Goal: Information Seeking & Learning: Learn about a topic

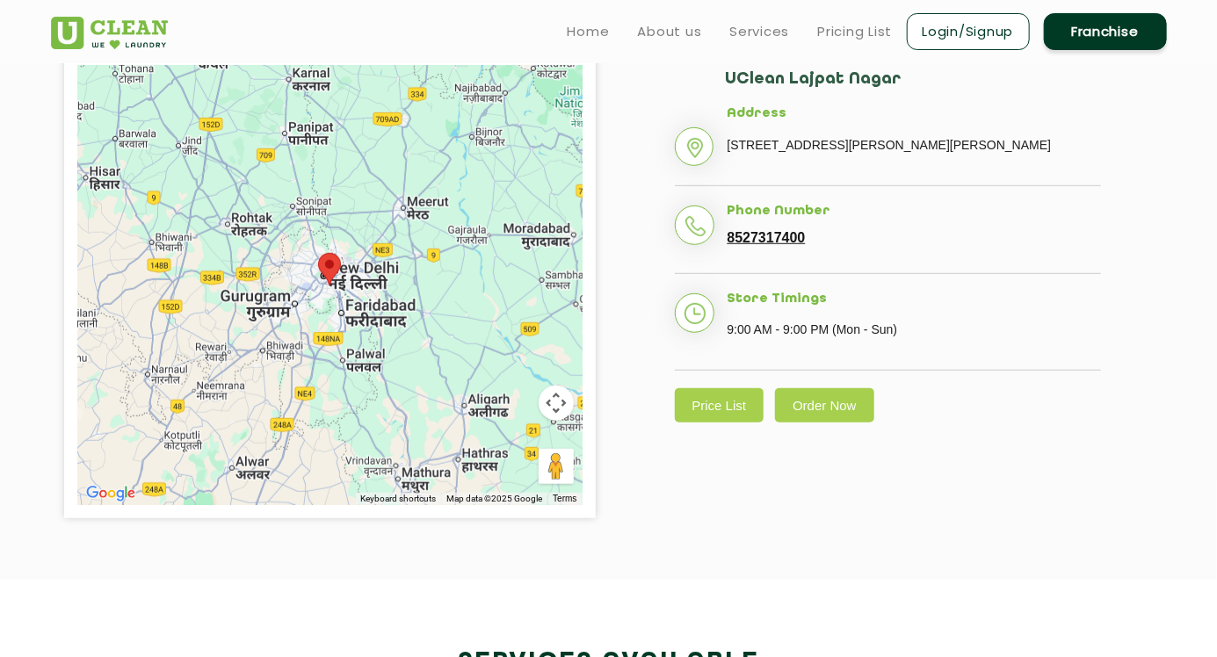
scroll to position [408, 0]
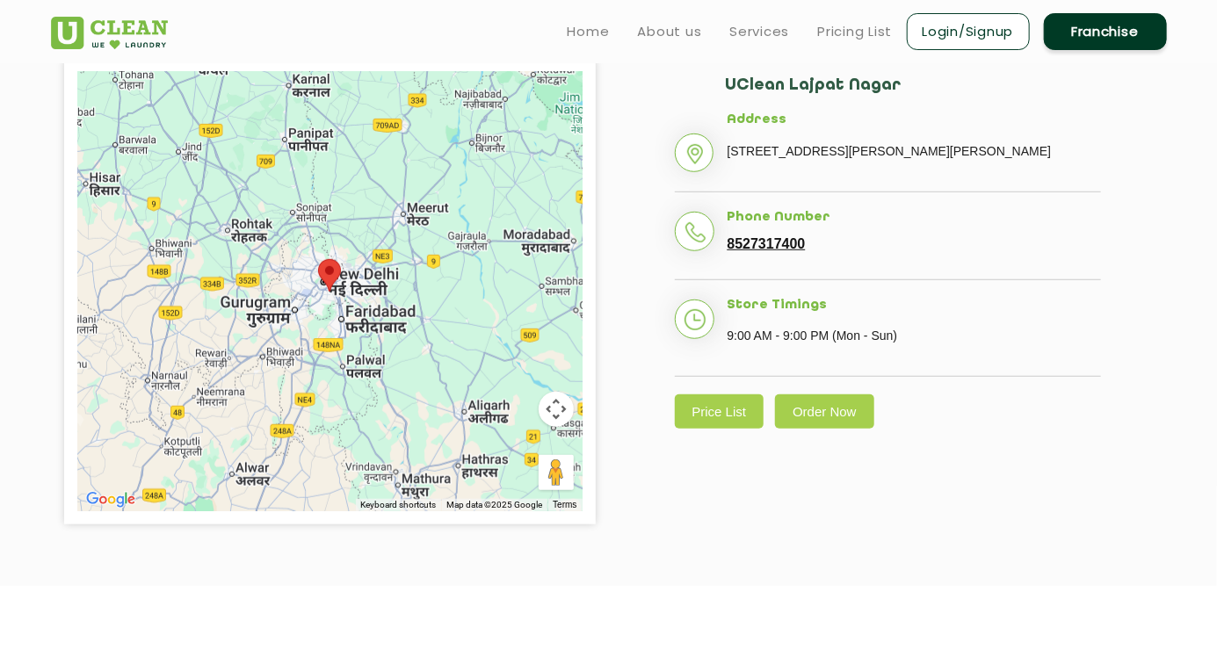
click at [743, 429] on link "Price List" at bounding box center [720, 412] width 90 height 34
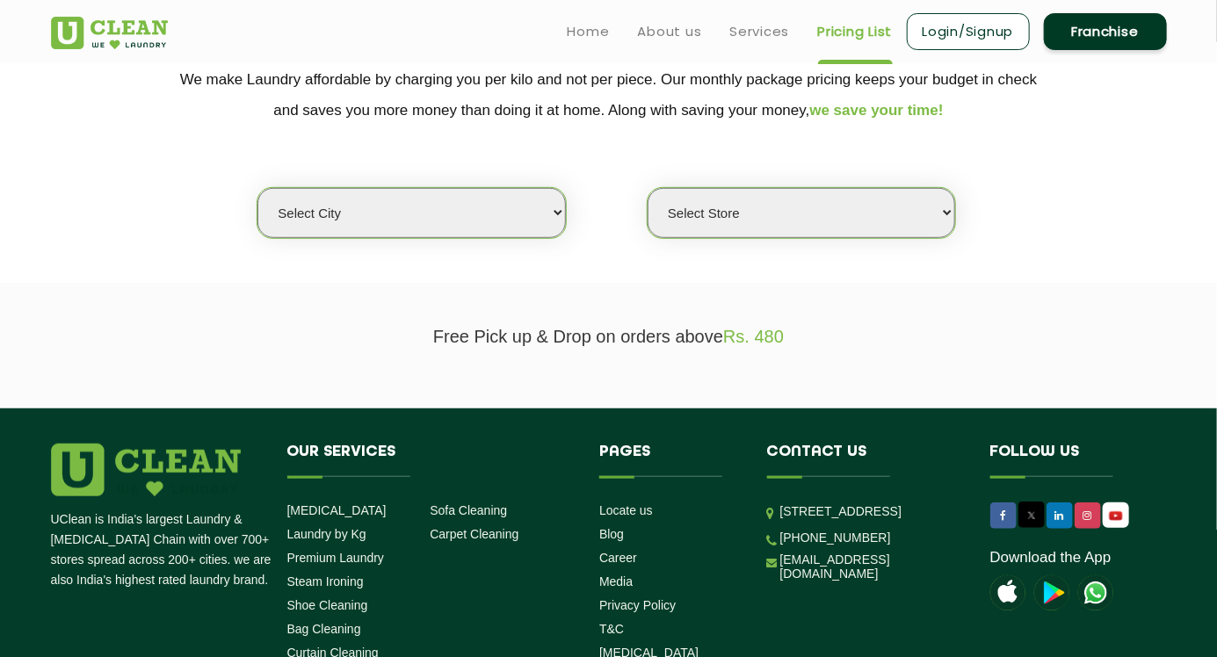
scroll to position [359, 0]
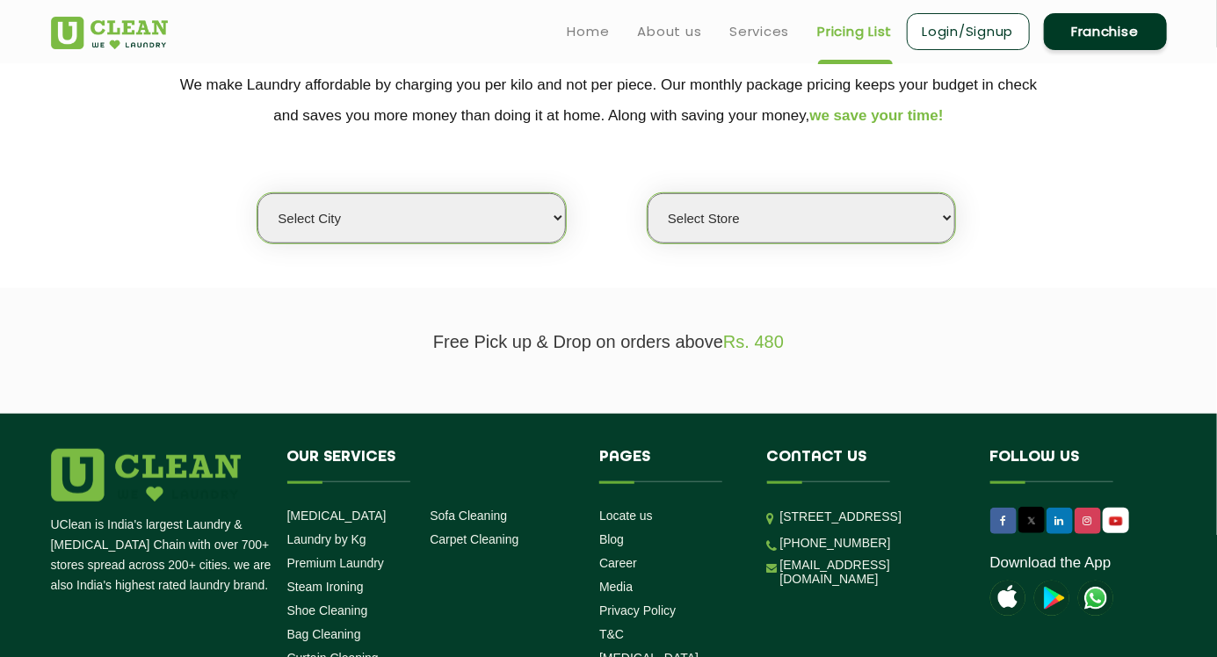
click at [548, 226] on select "Select city [GEOGRAPHIC_DATA] [GEOGRAPHIC_DATA] [GEOGRAPHIC_DATA] [GEOGRAPHIC_D…" at bounding box center [411, 218] width 308 height 50
click at [345, 214] on select "Select city [GEOGRAPHIC_DATA] [GEOGRAPHIC_DATA] [GEOGRAPHIC_DATA] [GEOGRAPHIC_D…" at bounding box center [411, 218] width 308 height 50
select select "1"
click at [257, 193] on select "Select city [GEOGRAPHIC_DATA] [GEOGRAPHIC_DATA] [GEOGRAPHIC_DATA] [GEOGRAPHIC_D…" at bounding box center [411, 218] width 308 height 50
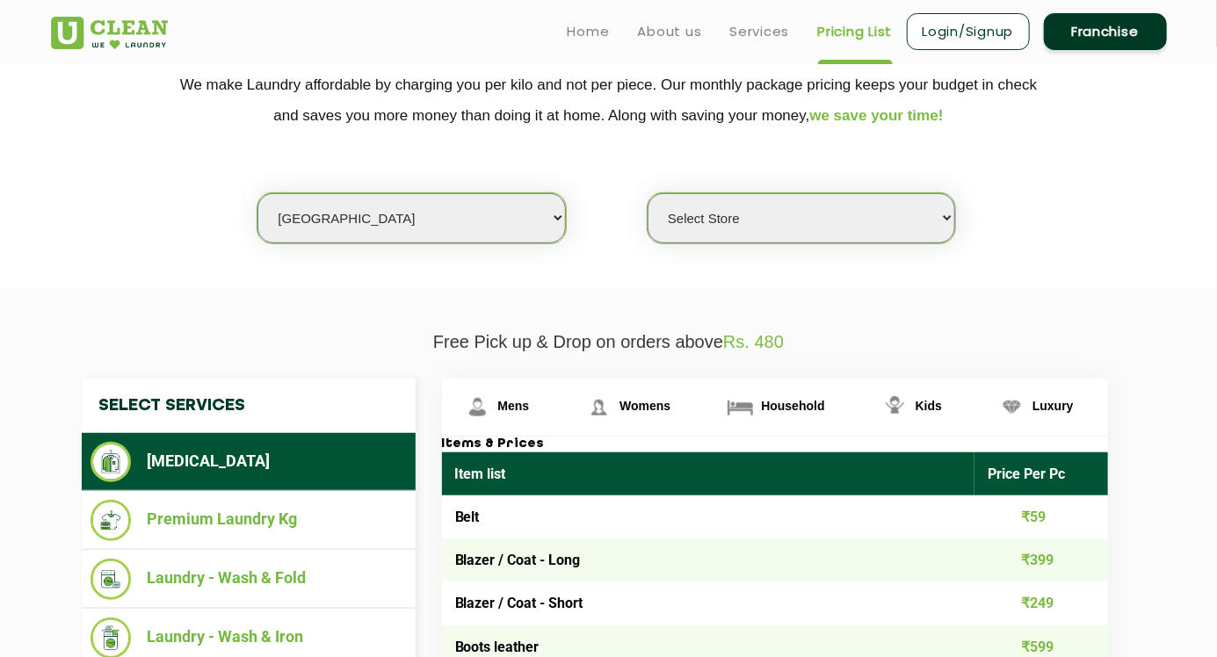
click at [917, 228] on select "Select Store [GEOGRAPHIC_DATA] [GEOGRAPHIC_DATA] 2 [GEOGRAPHIC_DATA] [PERSON_NA…" at bounding box center [802, 218] width 308 height 50
click at [648, 193] on select "Select Store [GEOGRAPHIC_DATA] [GEOGRAPHIC_DATA] 2 [GEOGRAPHIC_DATA] [PERSON_NA…" at bounding box center [802, 218] width 308 height 50
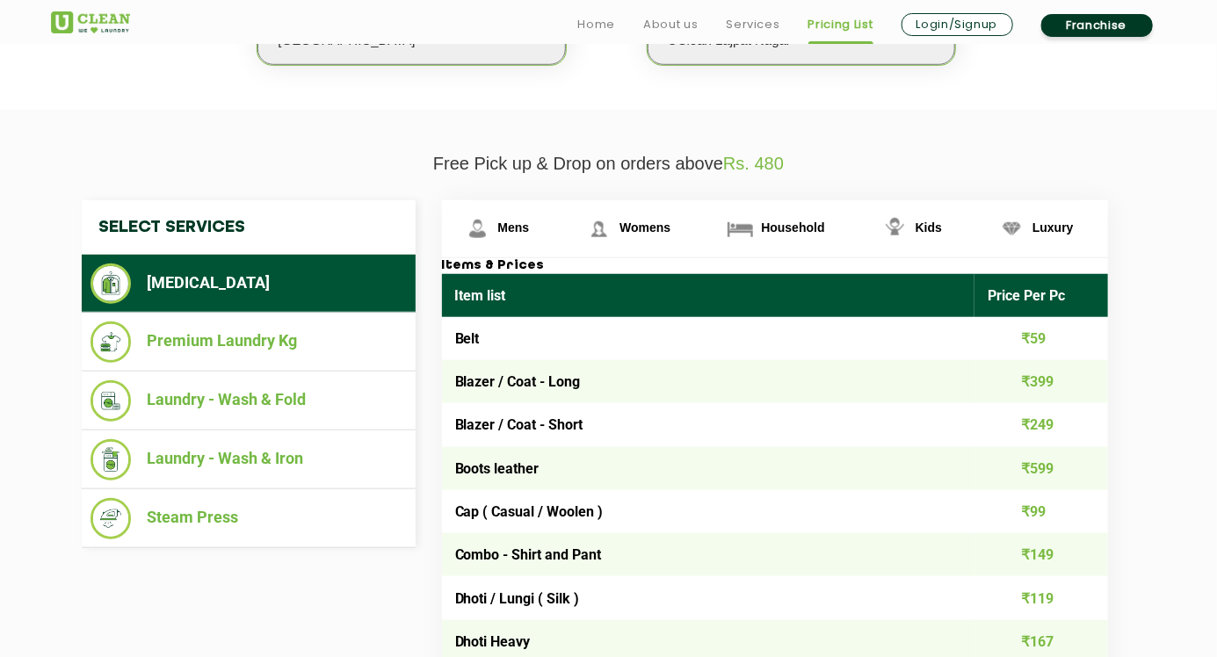
scroll to position [551, 0]
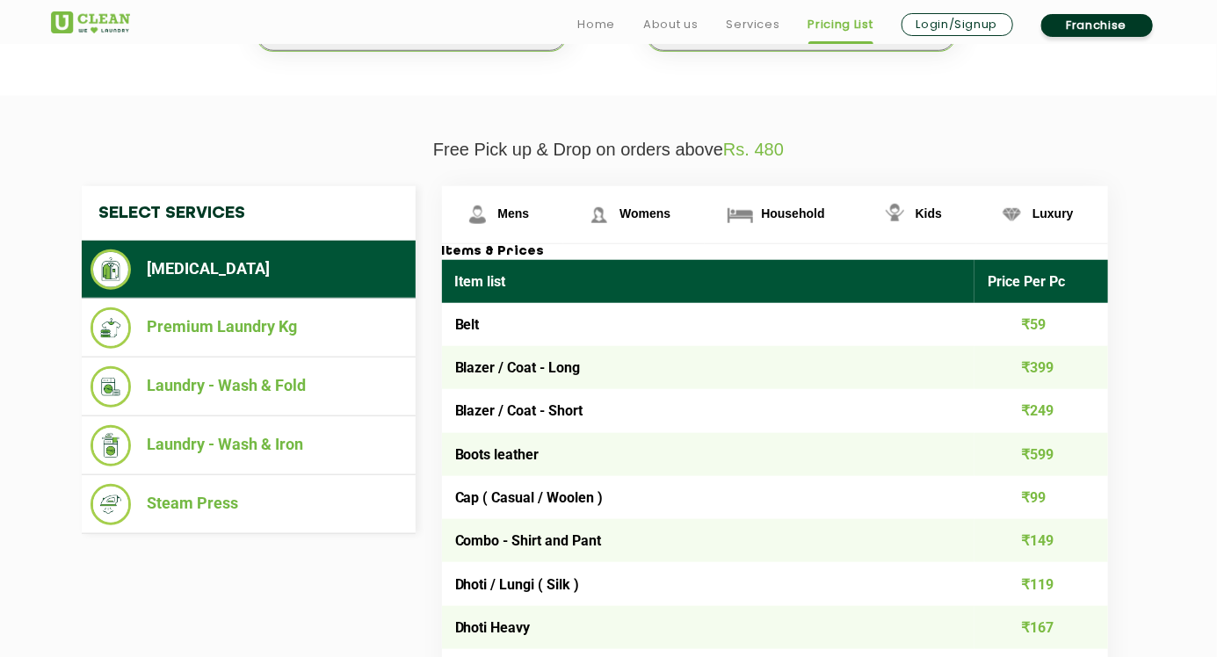
click at [195, 384] on li "Laundry - Wash & Fold" at bounding box center [249, 386] width 316 height 41
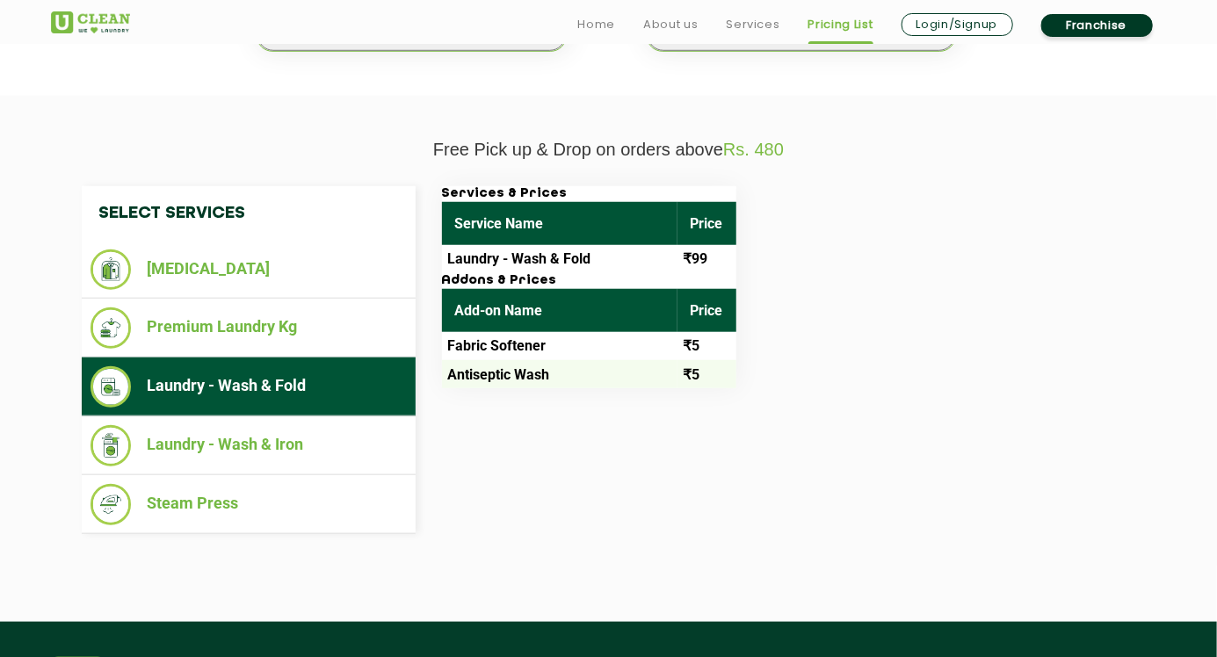
click at [208, 437] on li "Laundry - Wash & Iron" at bounding box center [249, 445] width 316 height 41
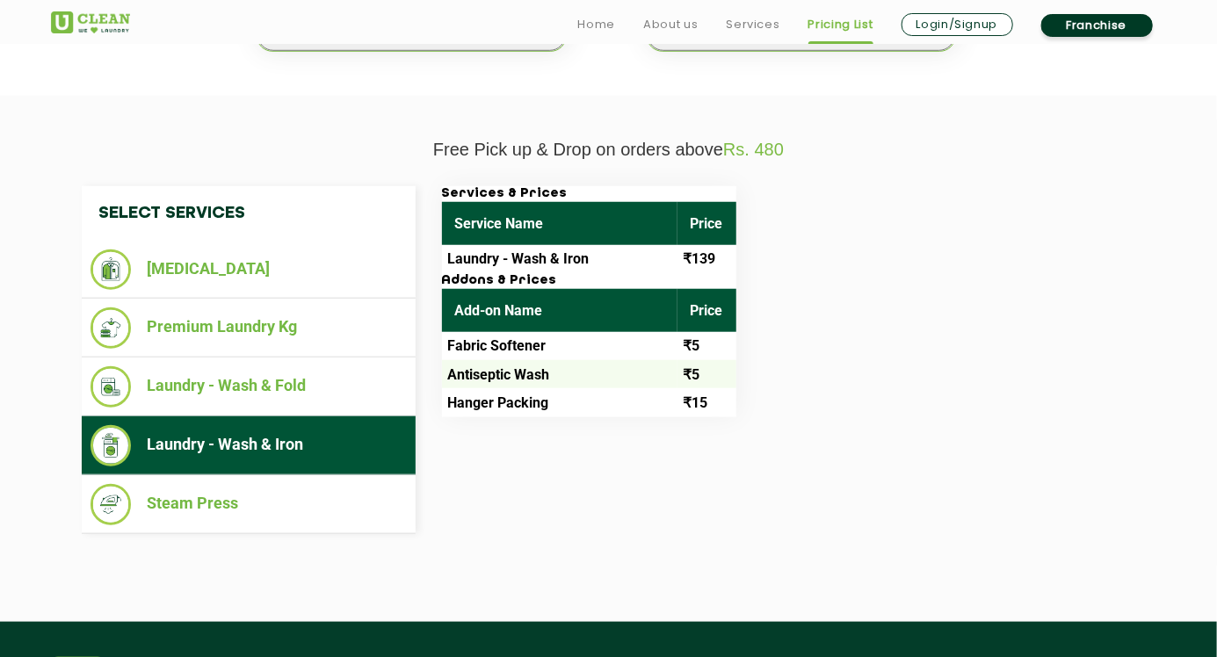
click at [199, 381] on li "Laundry - Wash & Fold" at bounding box center [249, 386] width 316 height 41
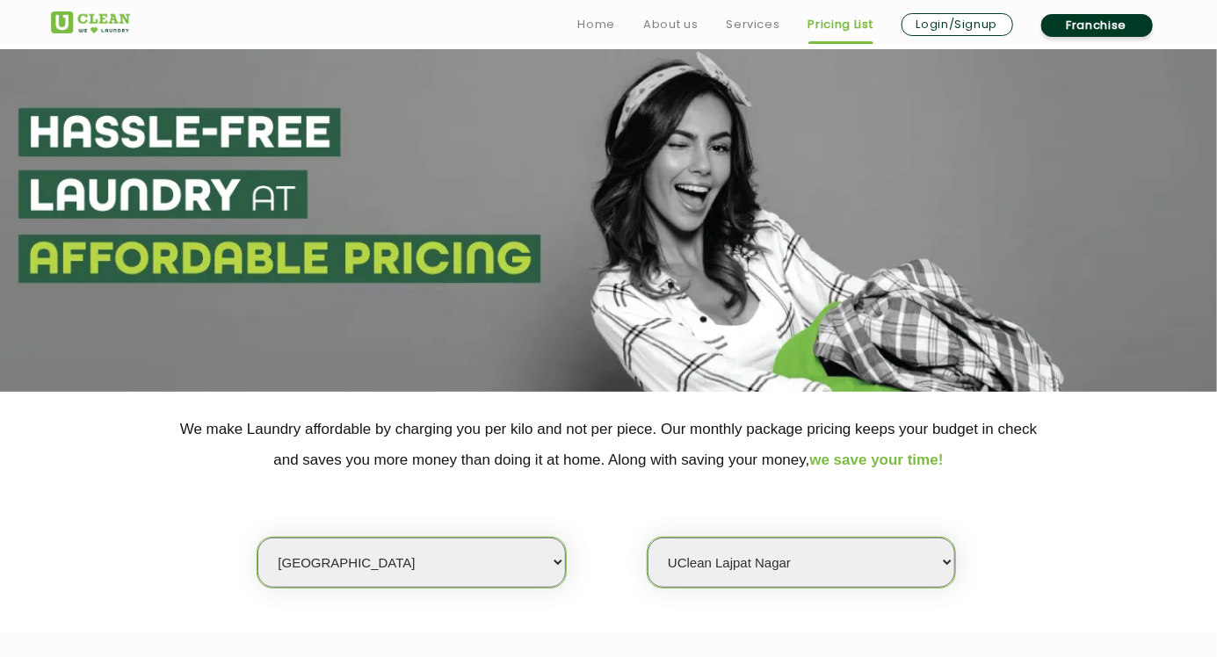
scroll to position [15, 0]
click at [912, 564] on select "Select Store [GEOGRAPHIC_DATA] [GEOGRAPHIC_DATA] 2 [GEOGRAPHIC_DATA] [PERSON_NA…" at bounding box center [802, 562] width 308 height 50
select select "407"
click at [648, 537] on select "Select Store [GEOGRAPHIC_DATA] [GEOGRAPHIC_DATA] 2 [GEOGRAPHIC_DATA] [PERSON_NA…" at bounding box center [802, 562] width 308 height 50
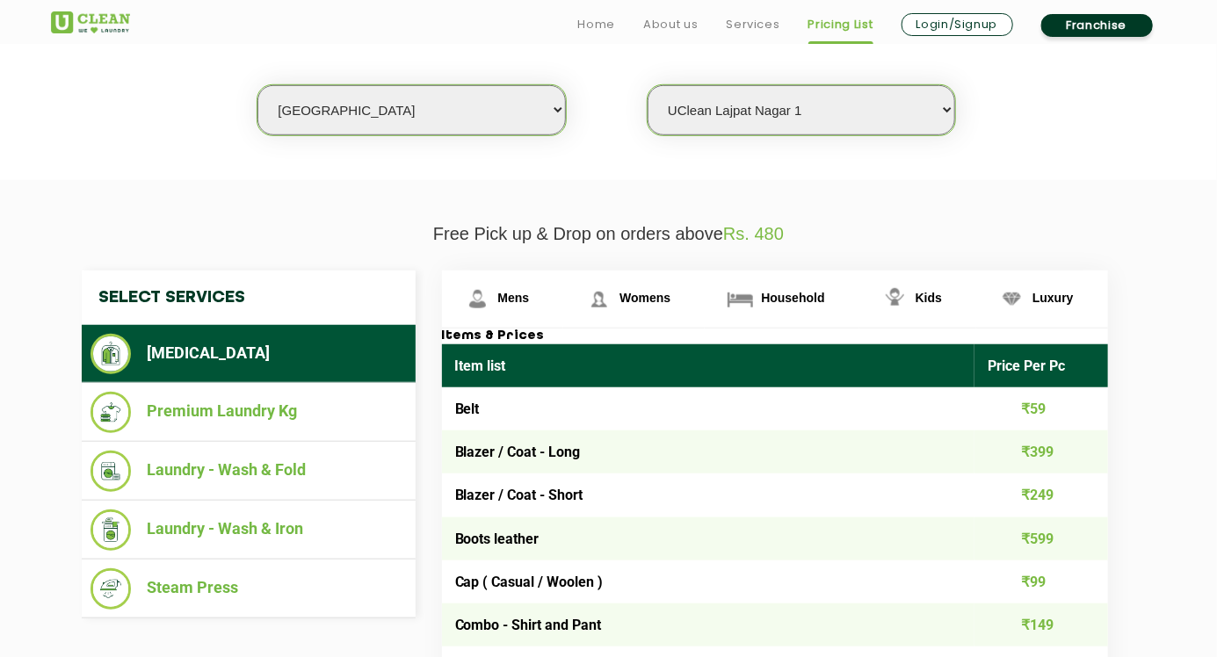
scroll to position [478, 0]
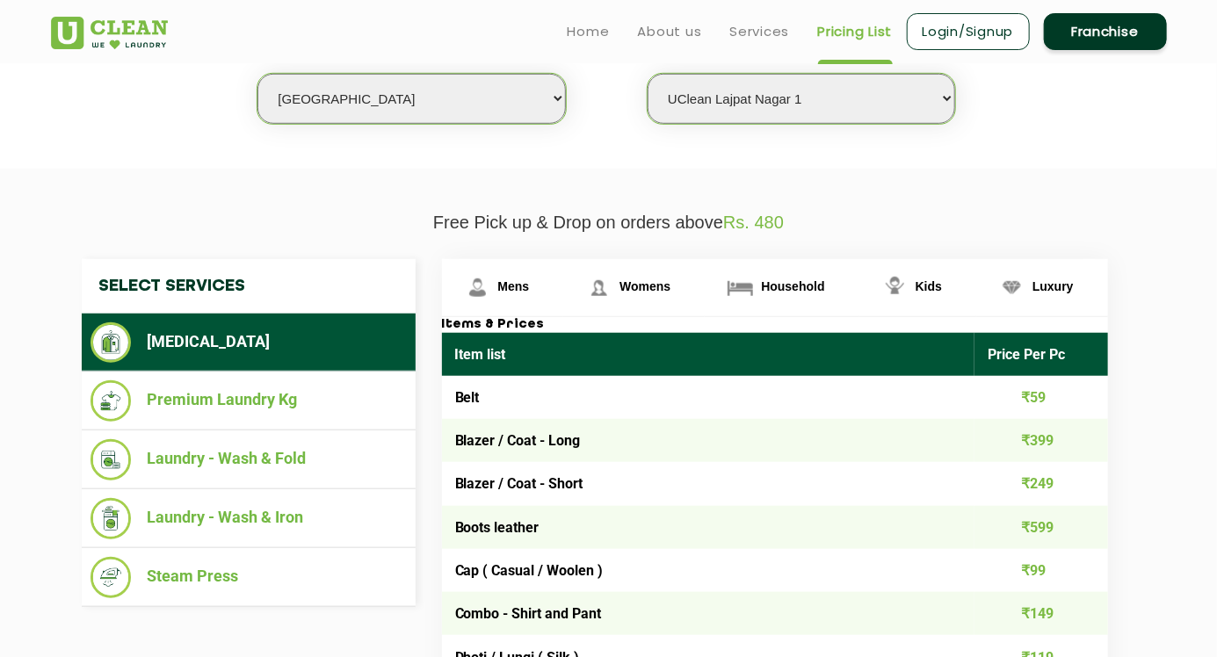
click at [184, 470] on li "Laundry - Wash & Fold" at bounding box center [249, 459] width 316 height 41
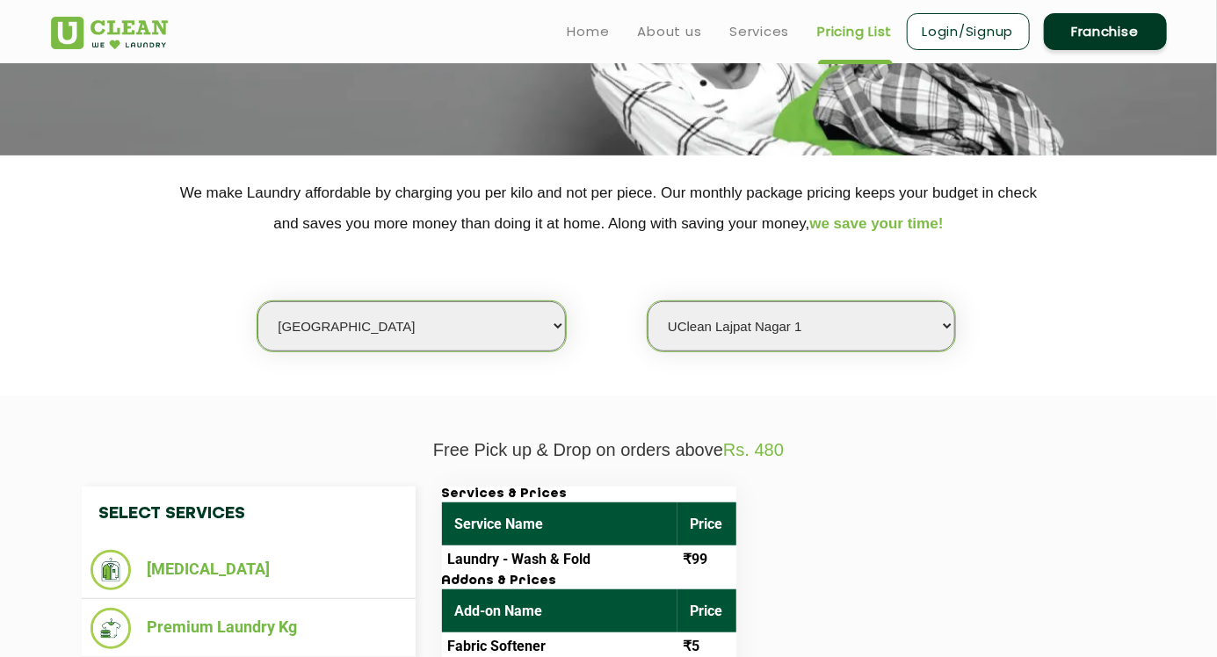
scroll to position [228, 0]
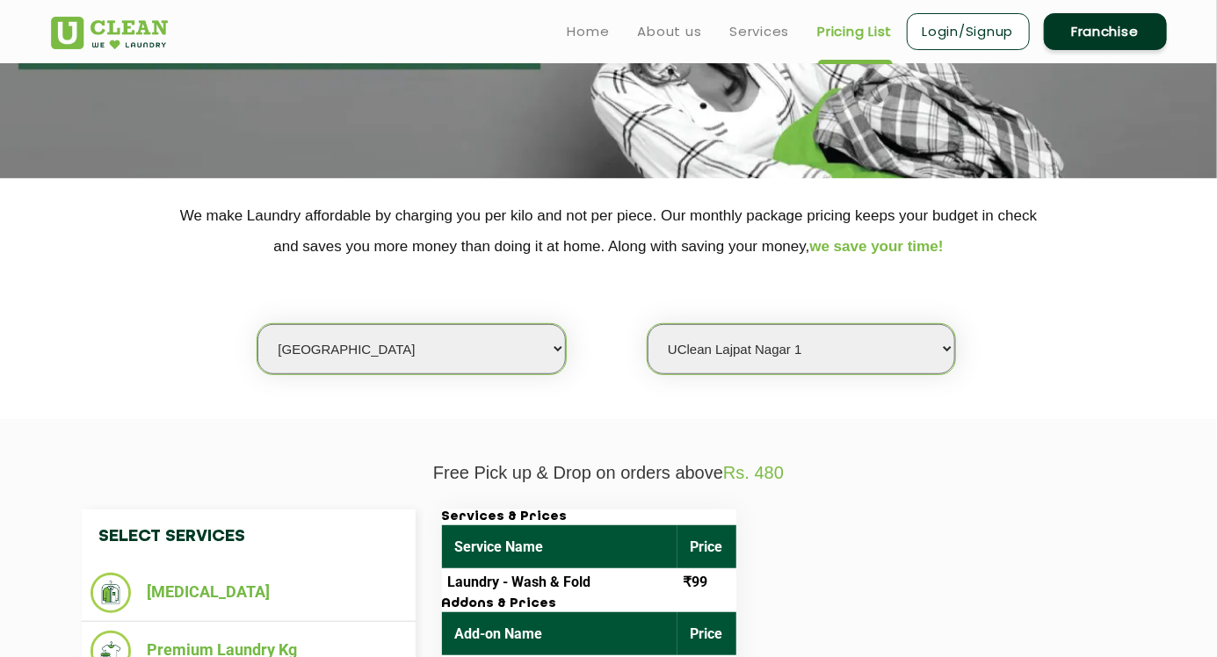
click at [897, 357] on select "Select Store [GEOGRAPHIC_DATA] [GEOGRAPHIC_DATA] 2 [GEOGRAPHIC_DATA] [PERSON_NA…" at bounding box center [802, 349] width 308 height 50
click at [1023, 341] on div "Select city [GEOGRAPHIC_DATA] [GEOGRAPHIC_DATA] [GEOGRAPHIC_DATA] [GEOGRAPHIC_D…" at bounding box center [609, 318] width 1142 height 113
click at [757, 37] on link "Services" at bounding box center [760, 31] width 60 height 21
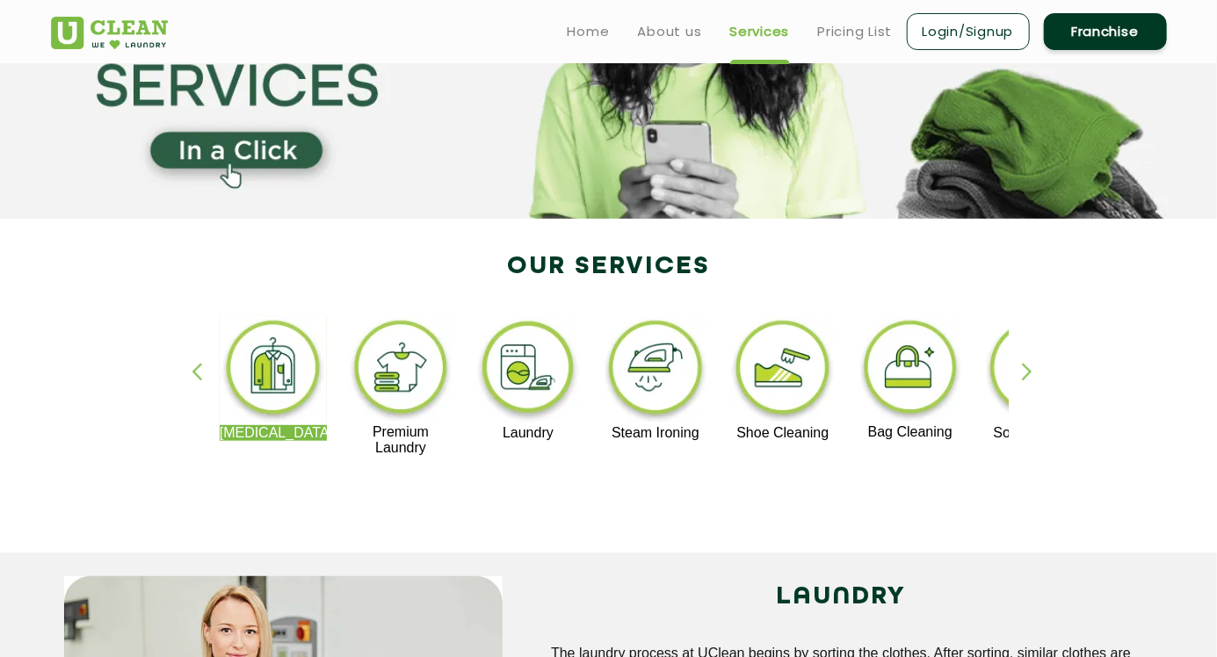
scroll to position [188, 0]
click at [528, 349] on img at bounding box center [529, 369] width 108 height 109
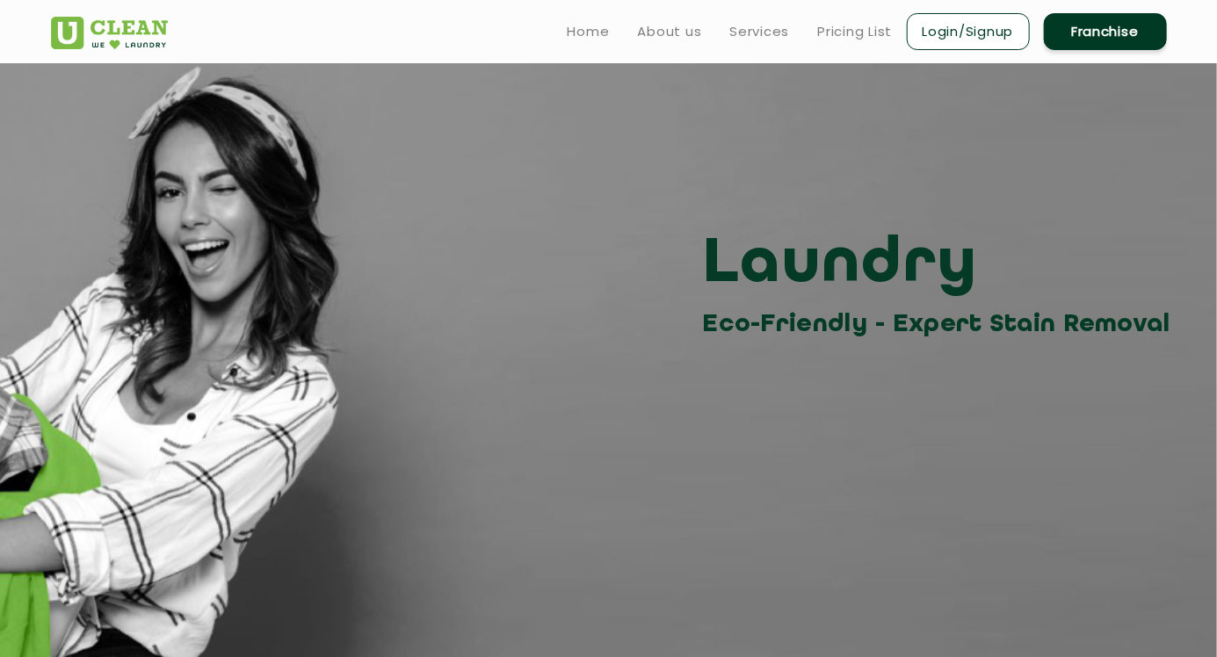
click at [857, 40] on link "Pricing List" at bounding box center [855, 31] width 75 height 21
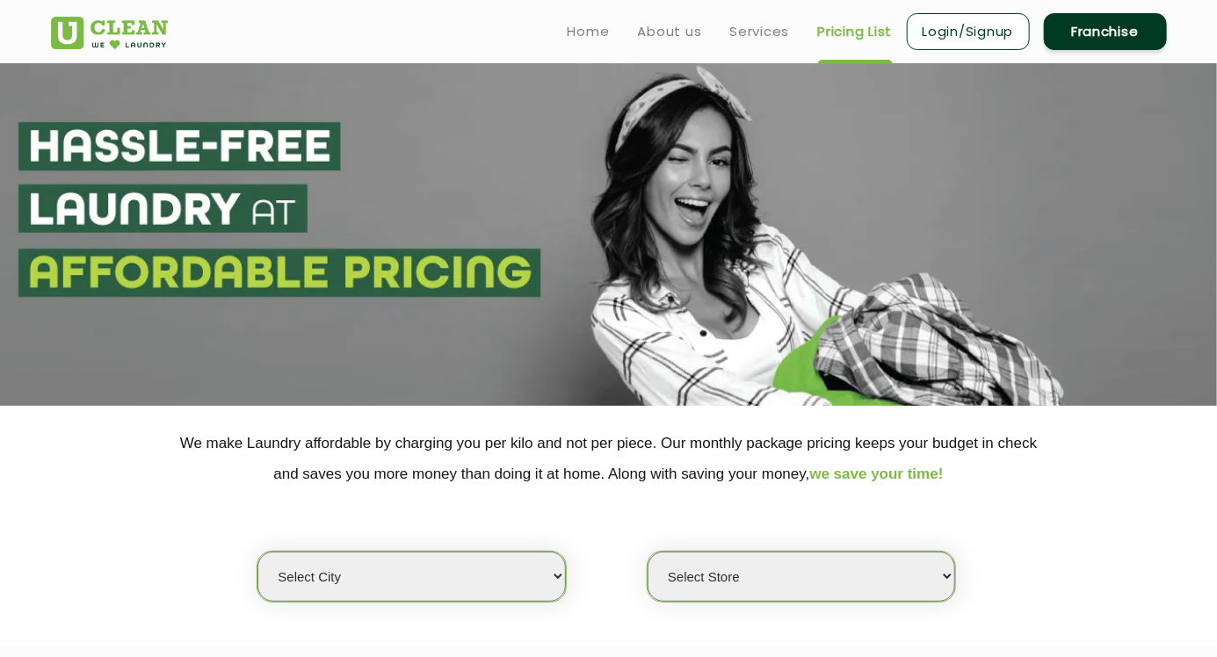
select select "0"
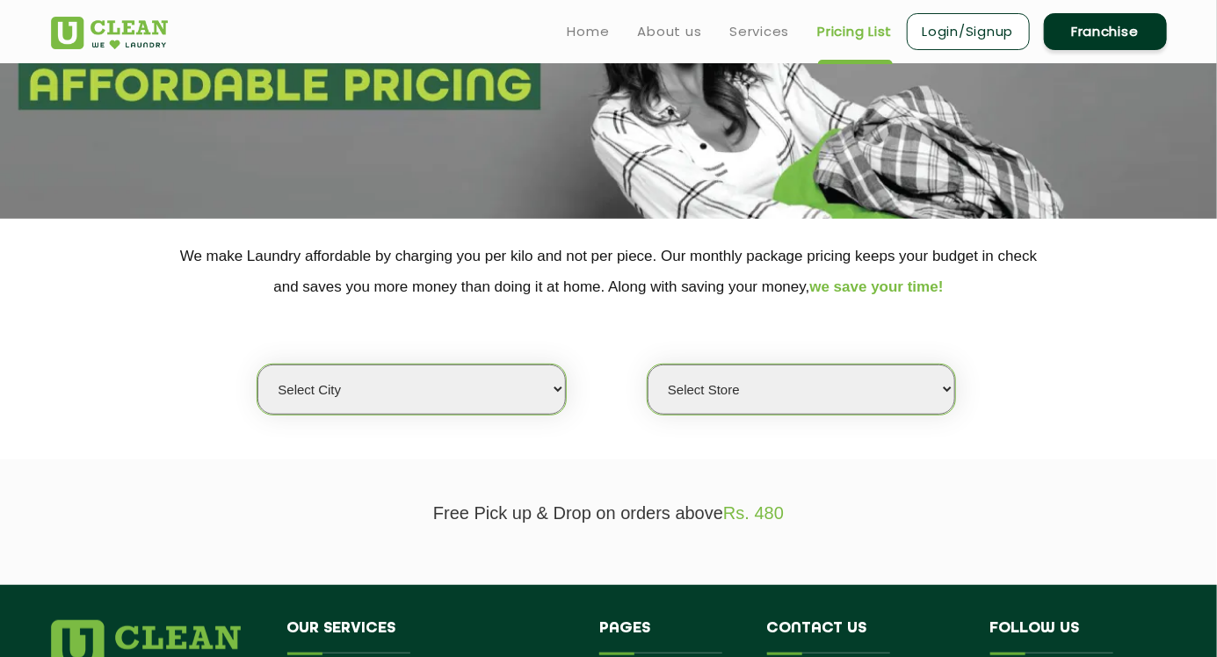
scroll to position [190, 0]
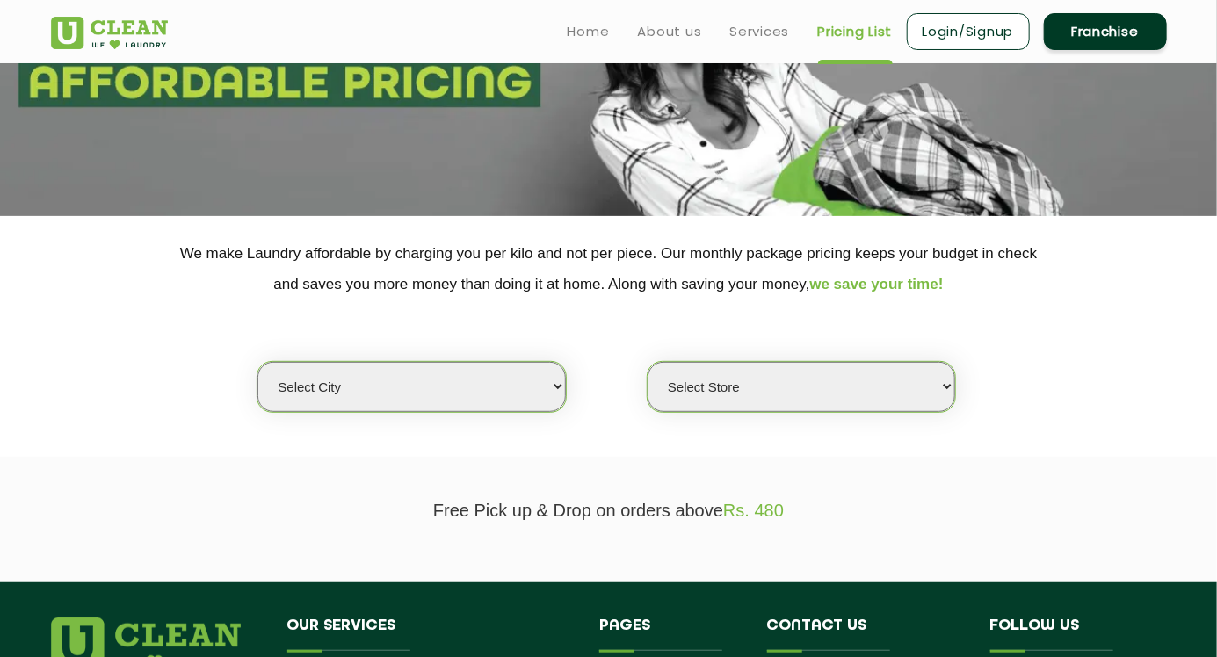
click at [546, 391] on select "Select city [GEOGRAPHIC_DATA] [GEOGRAPHIC_DATA] [GEOGRAPHIC_DATA] [GEOGRAPHIC_D…" at bounding box center [411, 387] width 308 height 50
click at [757, 527] on section "Free Pick up & Drop on orders above Rs. 480" at bounding box center [608, 520] width 1217 height 126
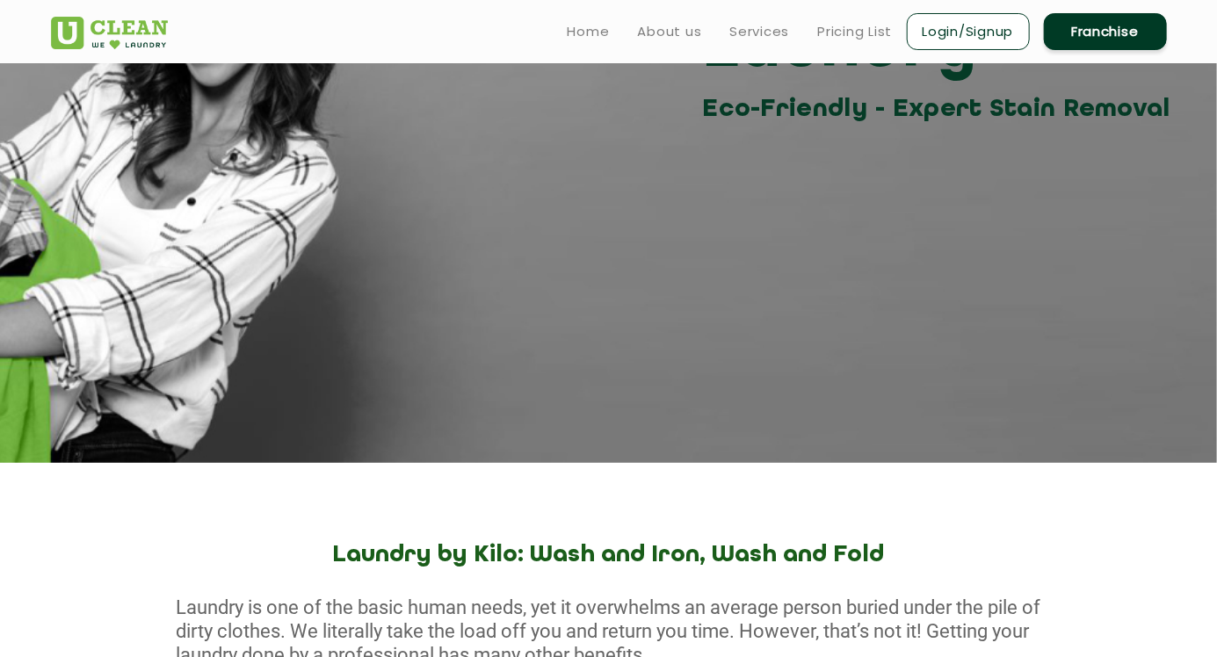
scroll to position [28, 0]
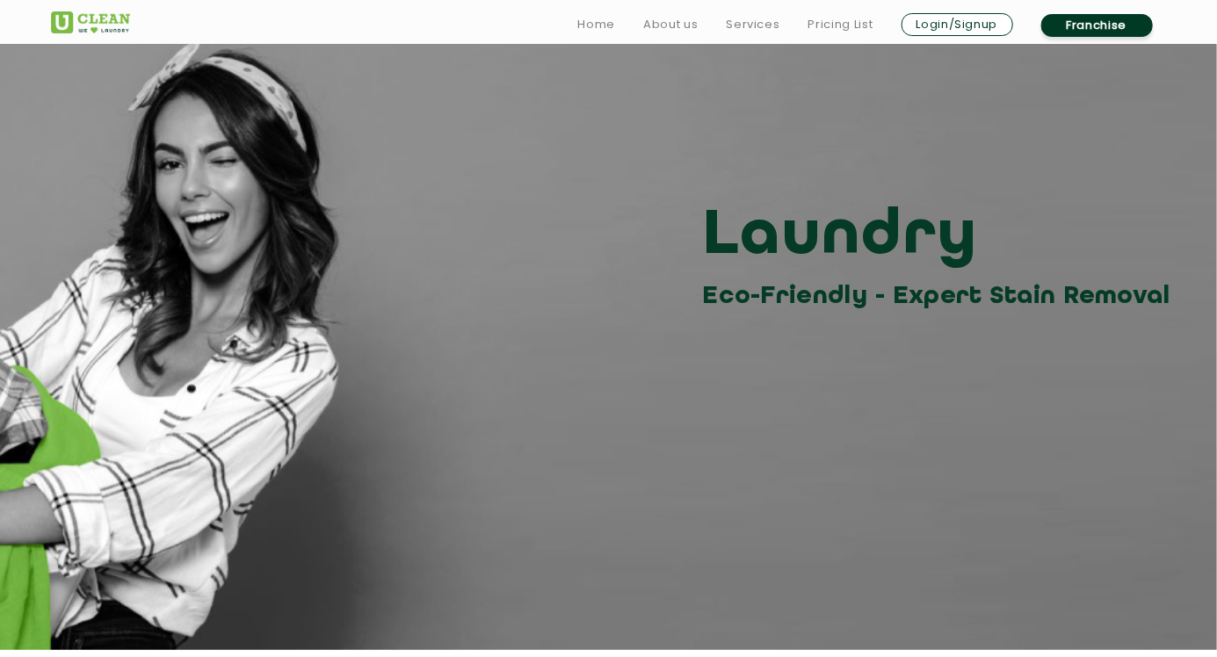
scroll to position [188, 0]
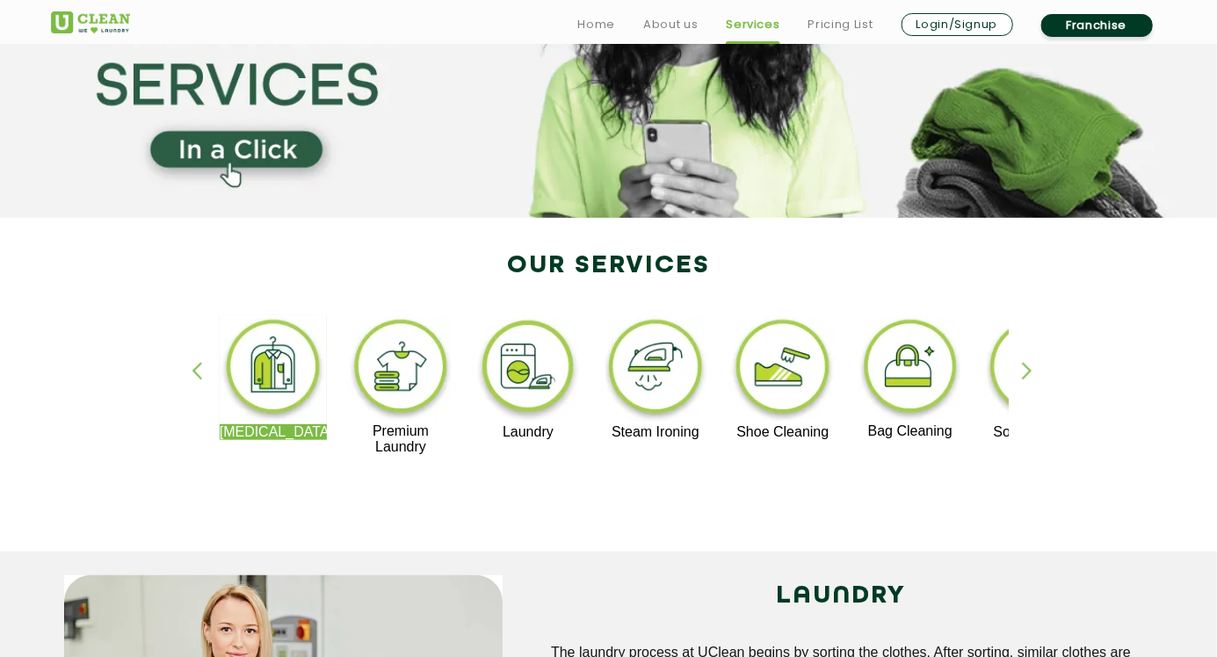
scroll to position [228, 0]
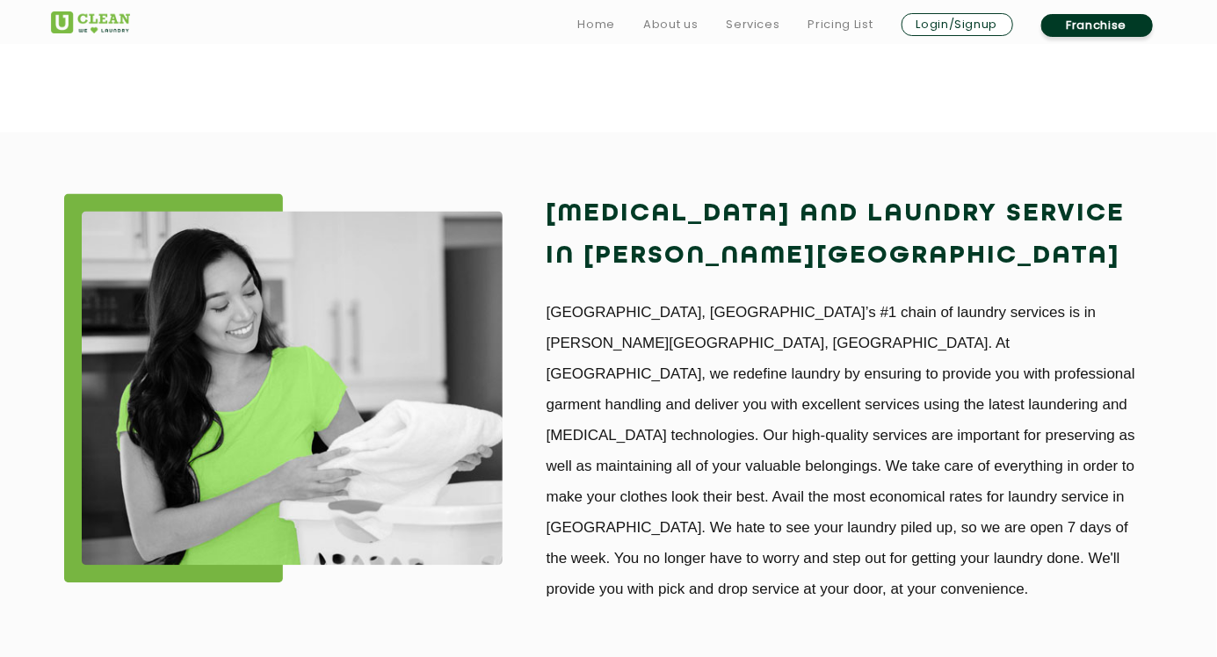
scroll to position [1418, 0]
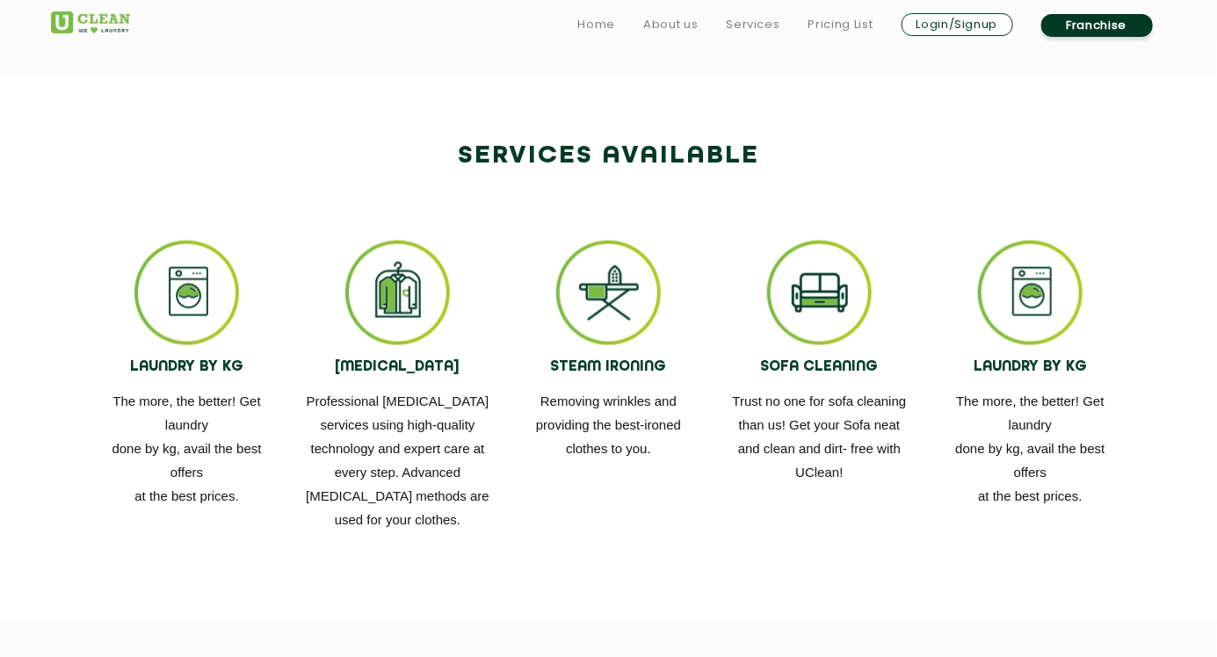
scroll to position [920, 0]
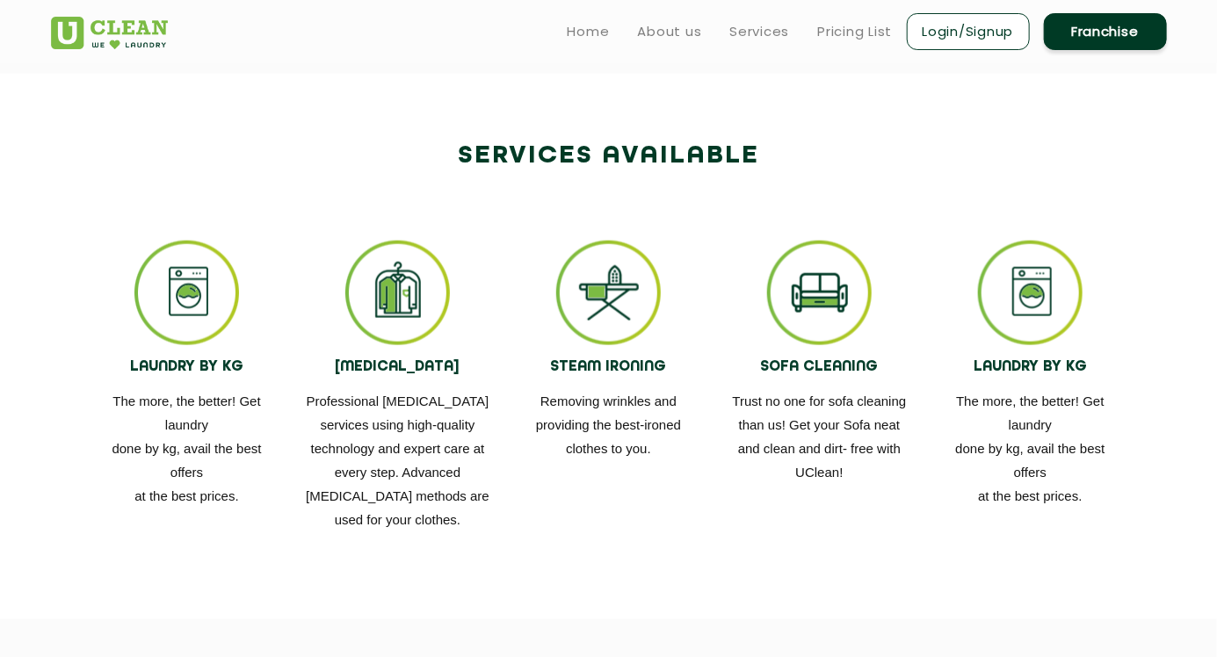
click at [166, 309] on img at bounding box center [186, 293] width 105 height 105
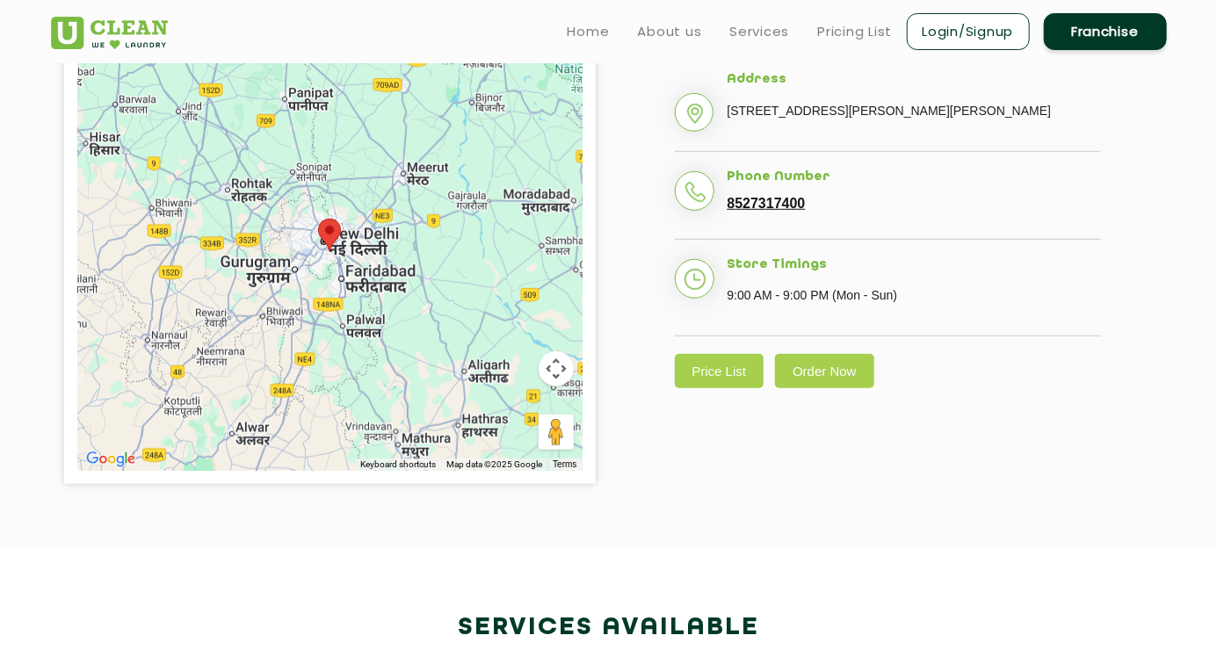
scroll to position [0, 0]
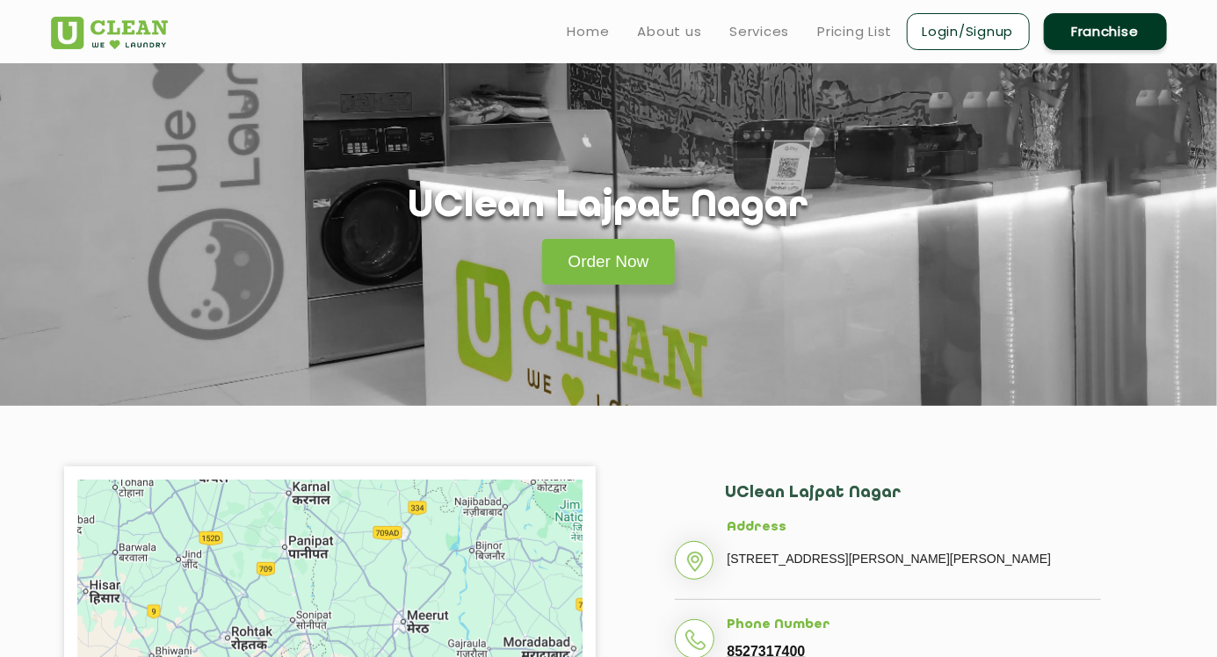
click at [867, 34] on link "Pricing List" at bounding box center [855, 31] width 75 height 21
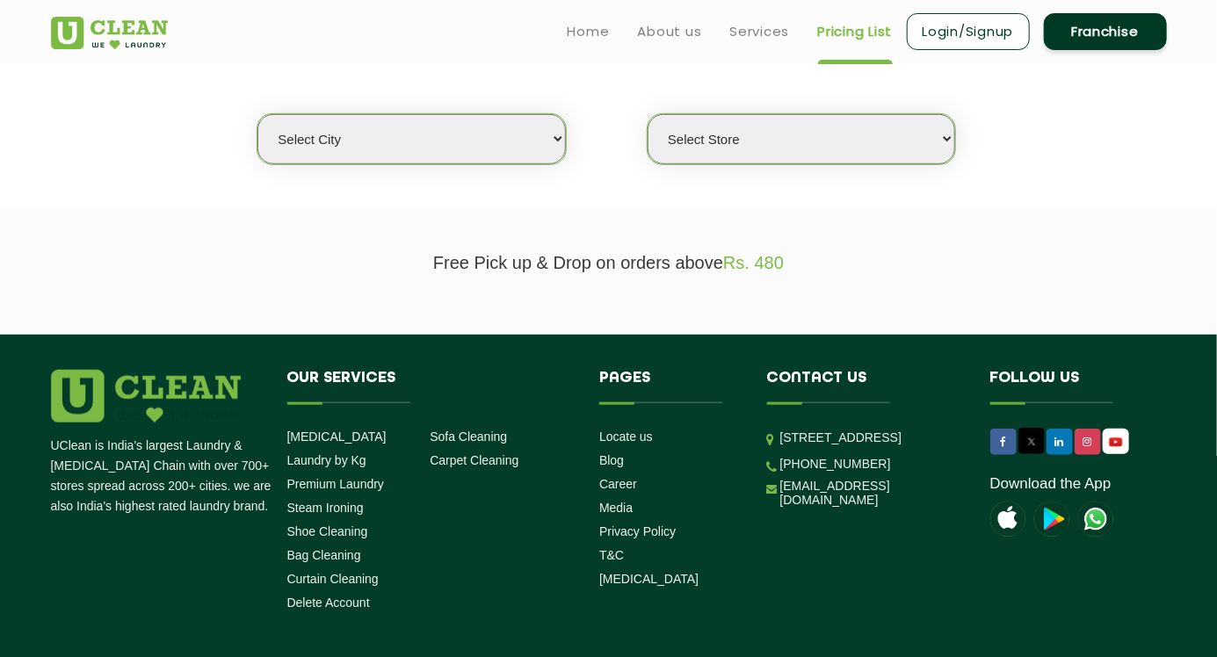
scroll to position [432, 0]
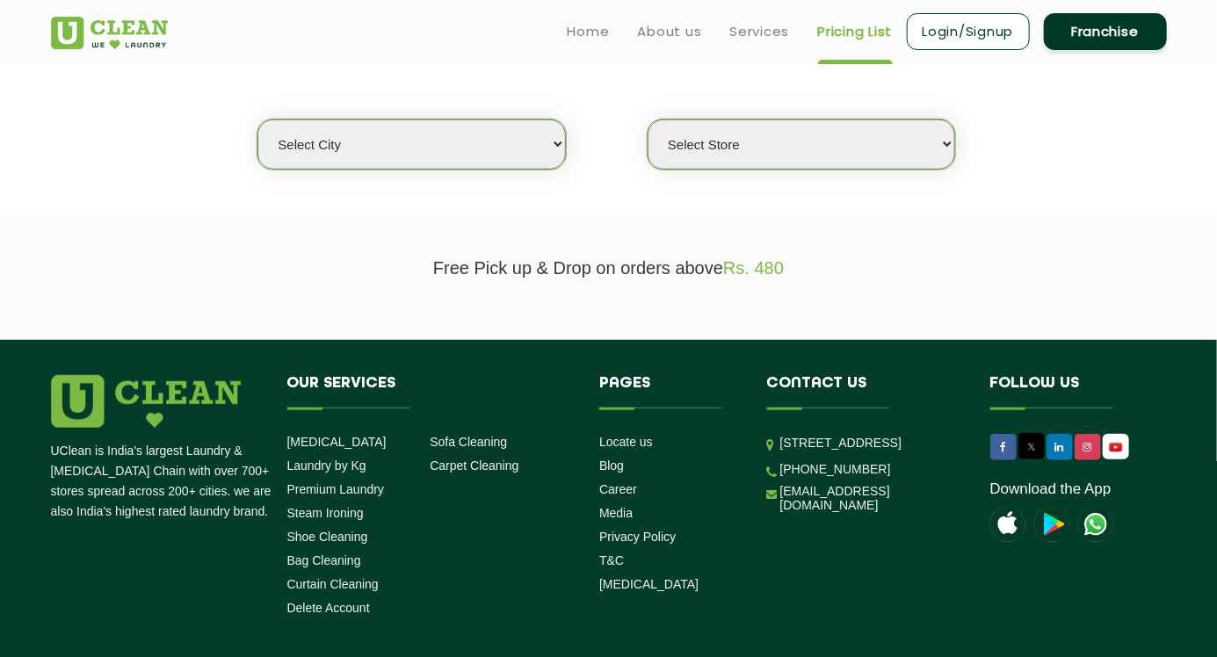
click at [536, 167] on select "Select city [GEOGRAPHIC_DATA] [GEOGRAPHIC_DATA] [GEOGRAPHIC_DATA] [GEOGRAPHIC_D…" at bounding box center [411, 145] width 308 height 50
click at [257, 120] on select "Select city [GEOGRAPHIC_DATA] [GEOGRAPHIC_DATA] [GEOGRAPHIC_DATA] [GEOGRAPHIC_D…" at bounding box center [411, 145] width 308 height 50
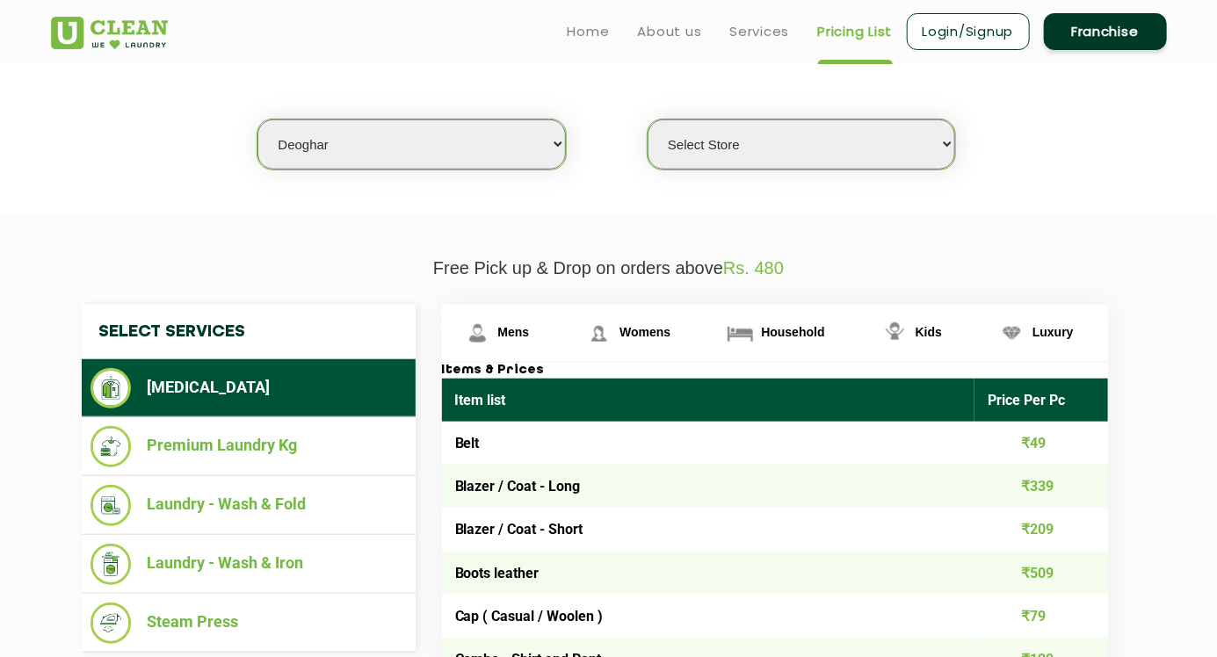
click at [931, 138] on select "Select Store UClean Deoghar" at bounding box center [802, 145] width 308 height 50
click at [536, 154] on select "Select city [GEOGRAPHIC_DATA] [GEOGRAPHIC_DATA] [GEOGRAPHIC_DATA] [GEOGRAPHIC_D…" at bounding box center [411, 145] width 308 height 50
select select "1"
click at [257, 120] on select "Select city [GEOGRAPHIC_DATA] [GEOGRAPHIC_DATA] [GEOGRAPHIC_DATA] [GEOGRAPHIC_D…" at bounding box center [411, 145] width 308 height 50
click at [907, 144] on select "Select Store [GEOGRAPHIC_DATA] [GEOGRAPHIC_DATA] 2 [GEOGRAPHIC_DATA] [PERSON_NA…" at bounding box center [802, 145] width 308 height 50
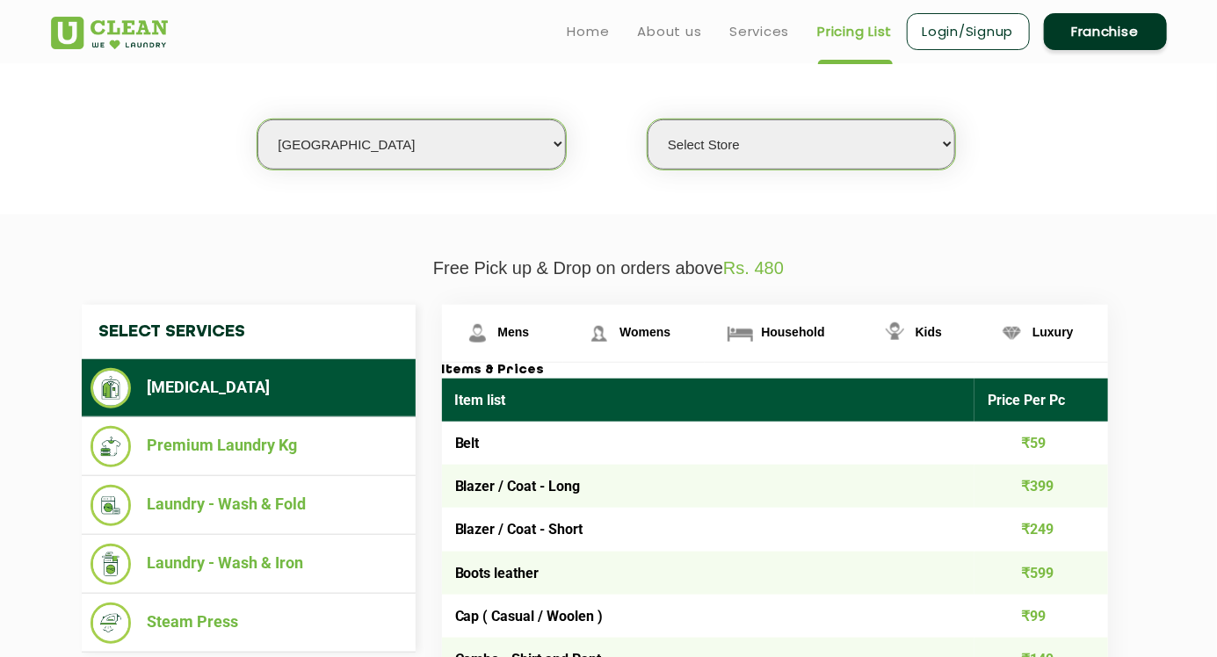
select select "141"
click at [648, 120] on select "Select Store [GEOGRAPHIC_DATA] [GEOGRAPHIC_DATA] 2 [GEOGRAPHIC_DATA] [PERSON_NA…" at bounding box center [802, 145] width 308 height 50
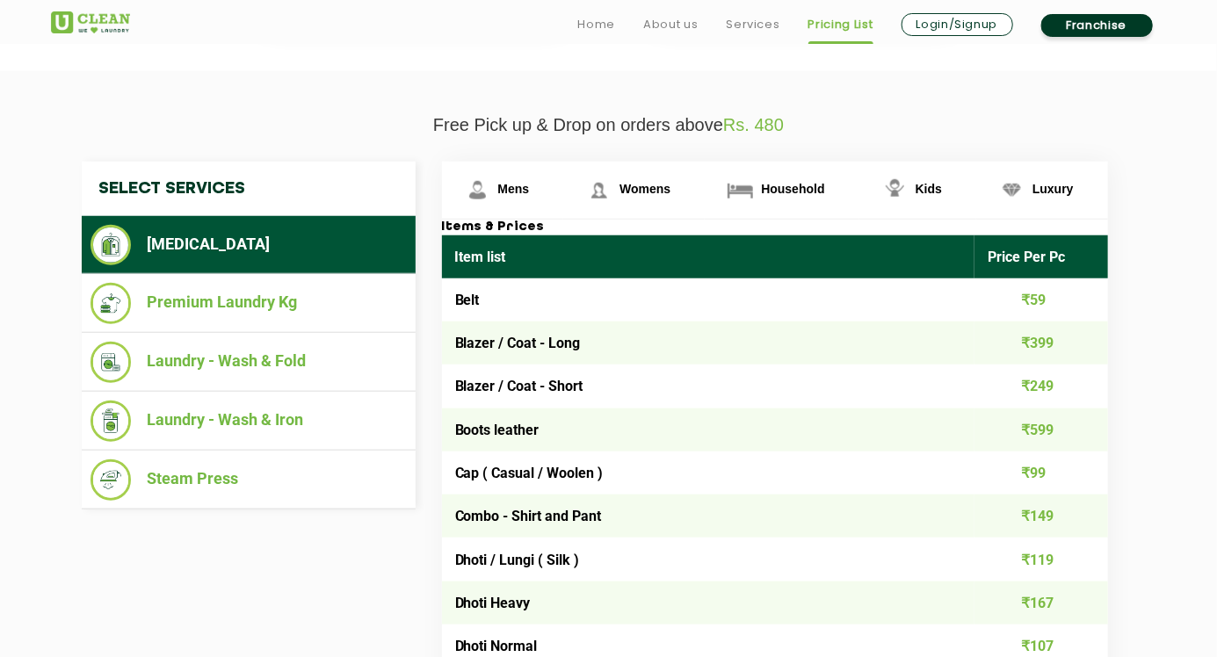
scroll to position [590, 0]
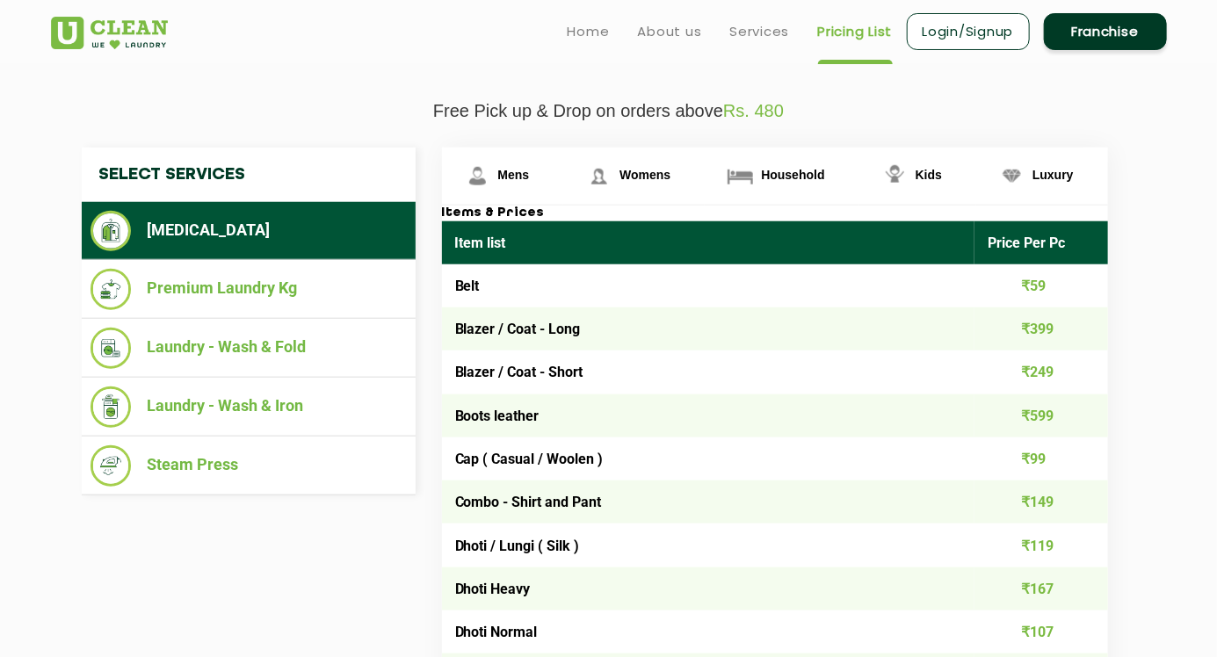
click at [226, 352] on li "Laundry - Wash & Fold" at bounding box center [249, 348] width 316 height 41
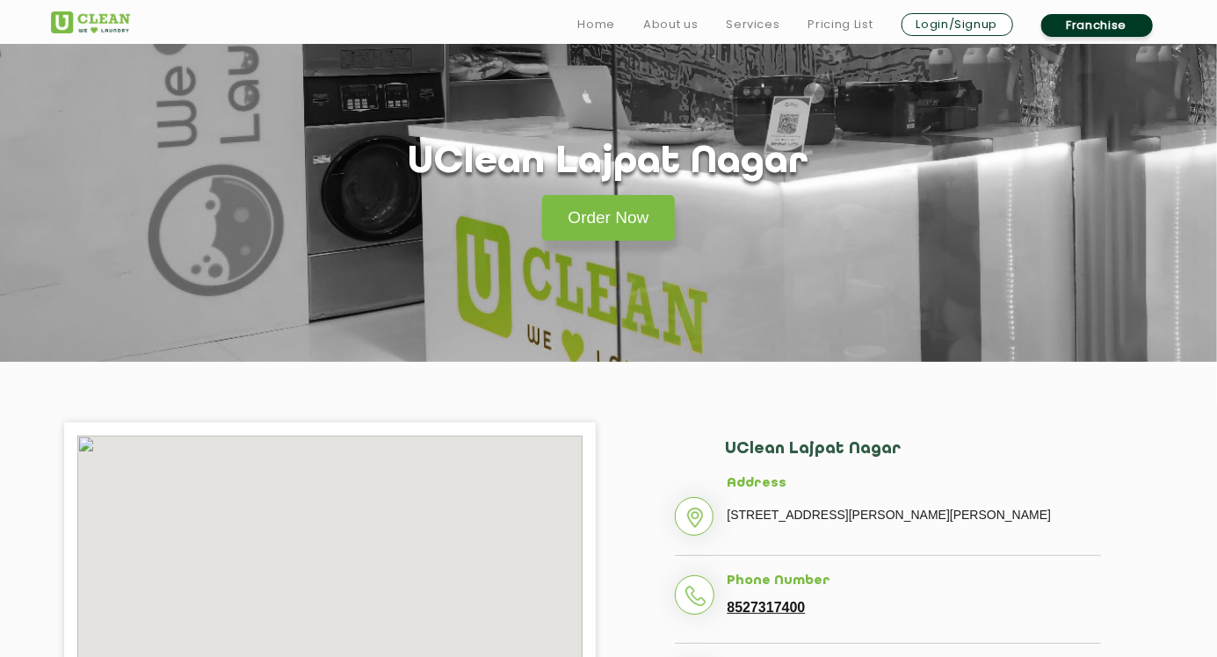
scroll to position [45, 0]
